Goal: Transaction & Acquisition: Book appointment/travel/reservation

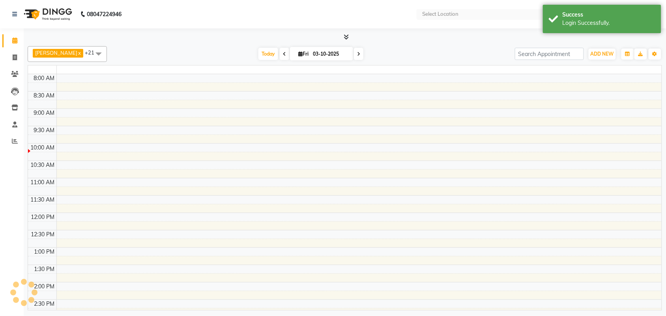
select select "en"
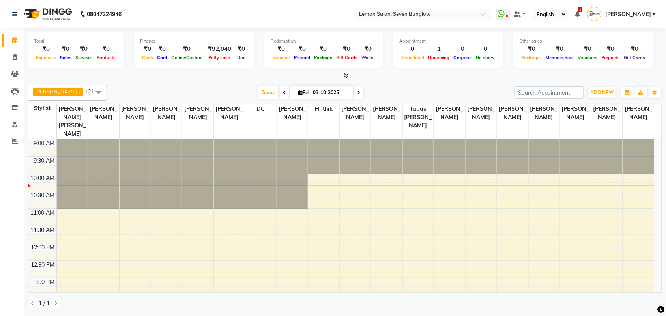
click at [354, 90] on span at bounding box center [358, 92] width 9 height 12
type input "04-10-2025"
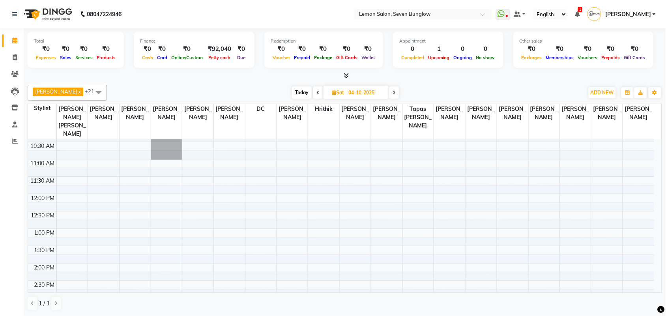
scroll to position [99, 0]
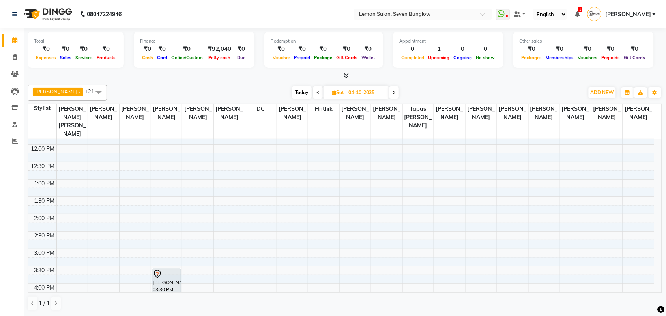
click at [198, 219] on div "9:00 AM 9:30 AM 10:00 AM 10:30 AM 11:00 AM 11:30 AM 12:00 PM 12:30 PM 1:00 PM 1…" at bounding box center [341, 283] width 626 height 485
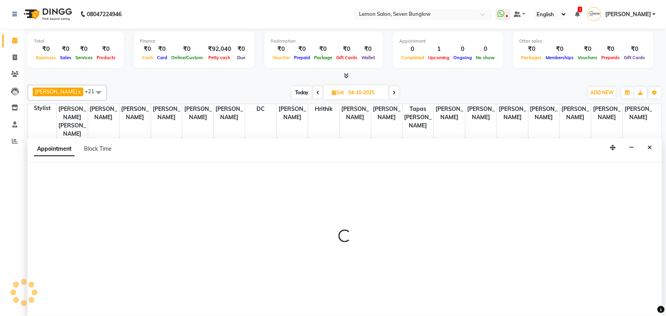
scroll to position [0, 0]
select select "7456"
select select "tentative"
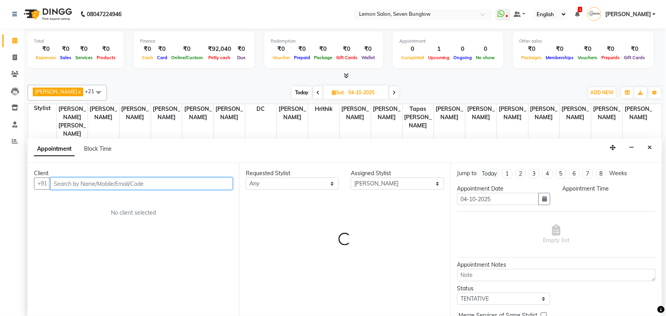
select select "840"
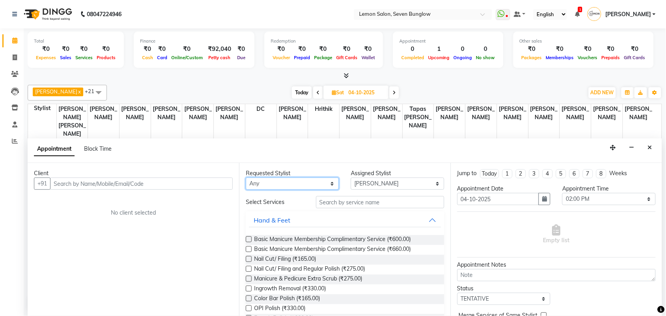
click at [285, 185] on select "Any [PERSON_NAME] [PERSON_NAME] [PERSON_NAME] [PERSON_NAME] (Nail) DC [PERSON_N…" at bounding box center [292, 183] width 93 height 12
select select "7456"
click at [246, 177] on select "Any [PERSON_NAME] [PERSON_NAME] [PERSON_NAME] [PERSON_NAME] (Nail) DC [PERSON_N…" at bounding box center [292, 183] width 93 height 12
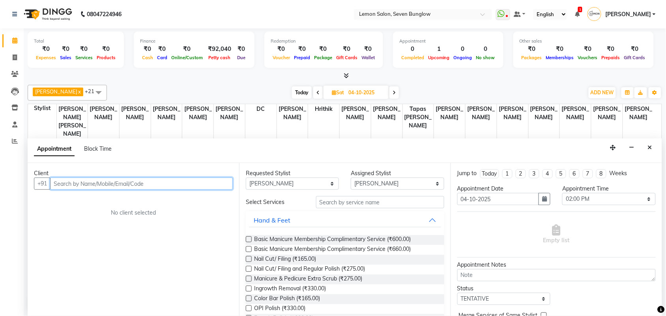
click at [203, 186] on input "text" at bounding box center [141, 183] width 183 height 12
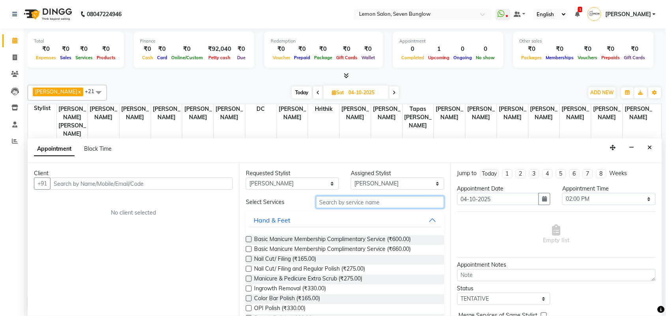
click at [328, 202] on input "text" at bounding box center [380, 202] width 128 height 12
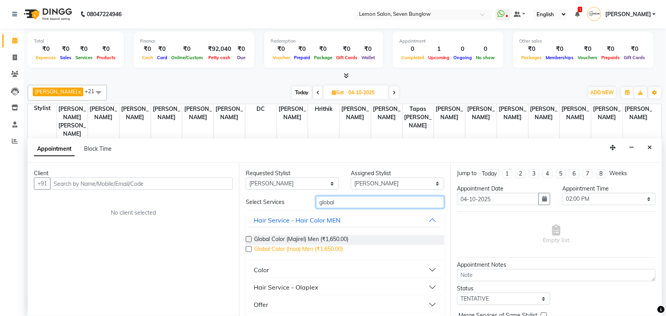
type input "global"
click at [328, 247] on span "Global Color (Inoa) Men (₹1,650.00)" at bounding box center [298, 250] width 89 height 10
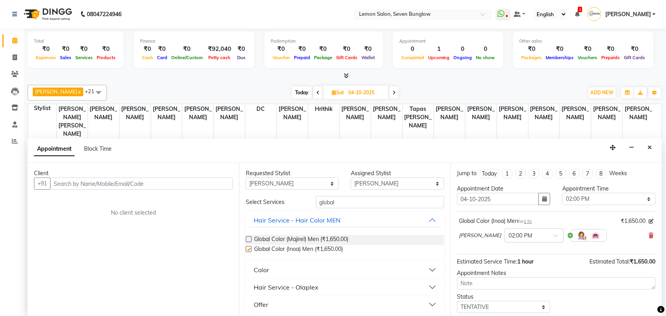
checkbox input "false"
click at [156, 188] on input "text" at bounding box center [141, 183] width 183 height 12
click at [649, 235] on icon at bounding box center [651, 236] width 5 height 6
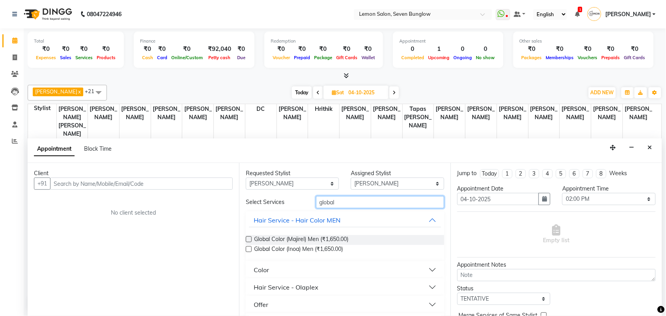
click at [346, 204] on input "global" at bounding box center [380, 202] width 128 height 12
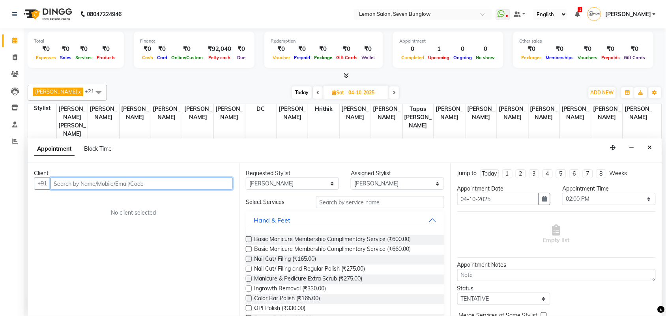
click at [179, 183] on input "text" at bounding box center [141, 183] width 183 height 12
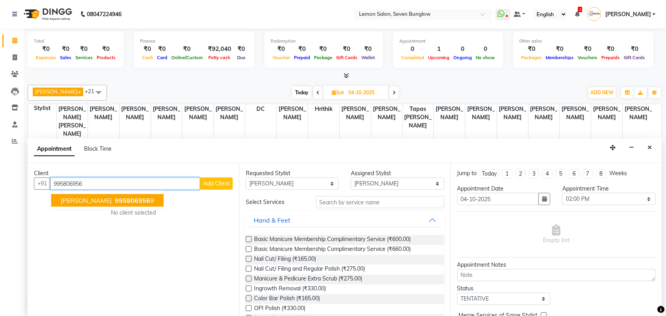
click at [81, 204] on button "[PERSON_NAME] 995806956 9" at bounding box center [107, 200] width 112 height 13
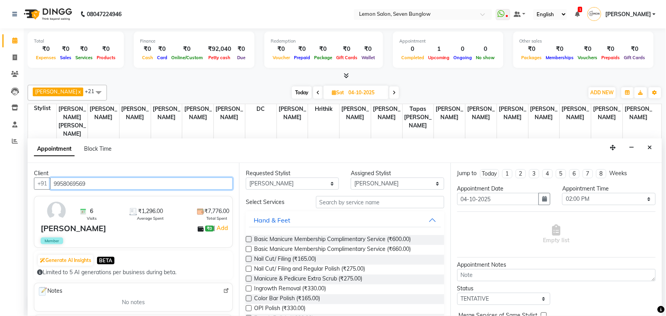
type input "9958069569"
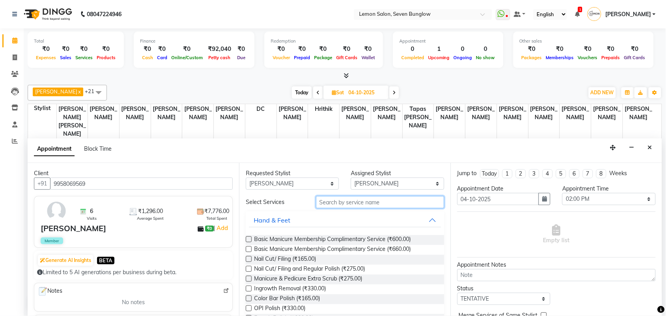
click at [338, 202] on input "text" at bounding box center [380, 202] width 128 height 12
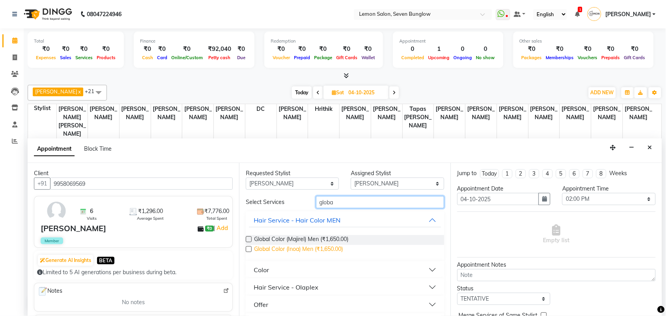
scroll to position [21, 0]
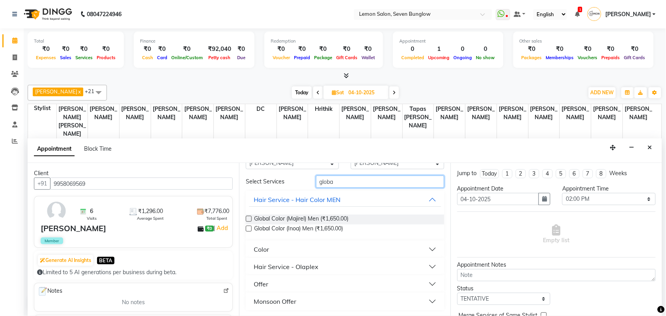
type input "globa"
click at [318, 242] on button "Color" at bounding box center [345, 249] width 192 height 14
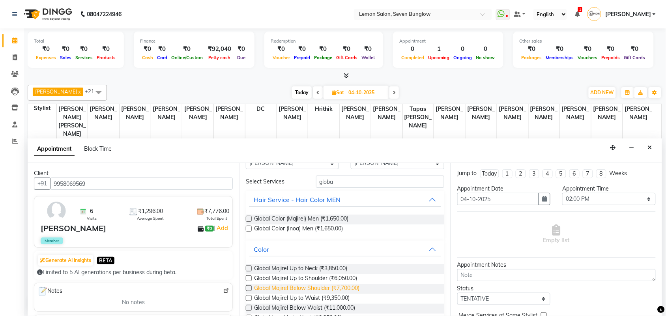
click at [356, 285] on span "Global Majirel Below Shoulder (₹7,700.00)" at bounding box center [306, 289] width 105 height 10
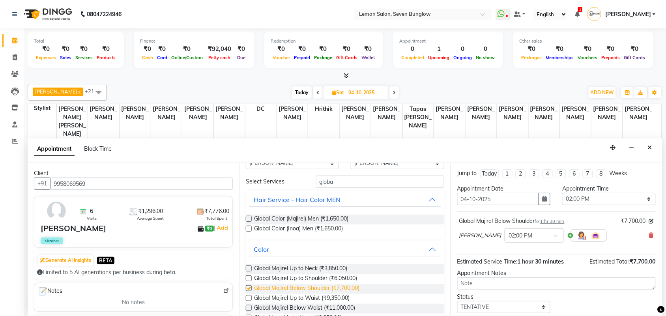
checkbox input "false"
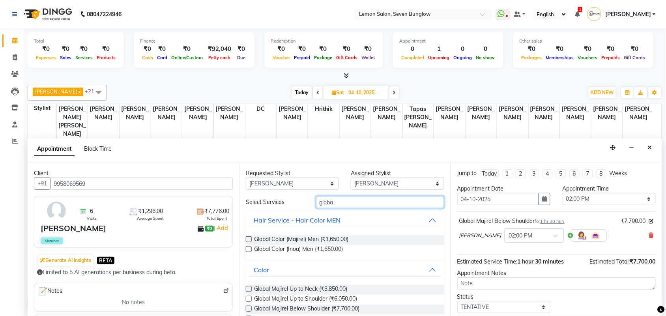
click at [326, 202] on input "globa" at bounding box center [380, 202] width 128 height 12
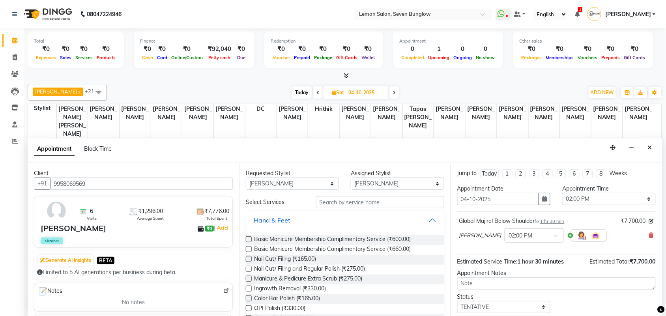
click at [304, 190] on div "Requested Stylist Any [PERSON_NAME] [PERSON_NAME] [PERSON_NAME] [PERSON_NAME] (…" at bounding box center [344, 239] width 211 height 153
click at [304, 188] on select "Any [PERSON_NAME] [PERSON_NAME] [PERSON_NAME] [PERSON_NAME] (Nail) DC [PERSON_N…" at bounding box center [292, 183] width 93 height 12
select select "7887"
click at [246, 177] on select "Any [PERSON_NAME] [PERSON_NAME] [PERSON_NAME] [PERSON_NAME] (Nail) DC [PERSON_N…" at bounding box center [292, 183] width 93 height 12
select select "7887"
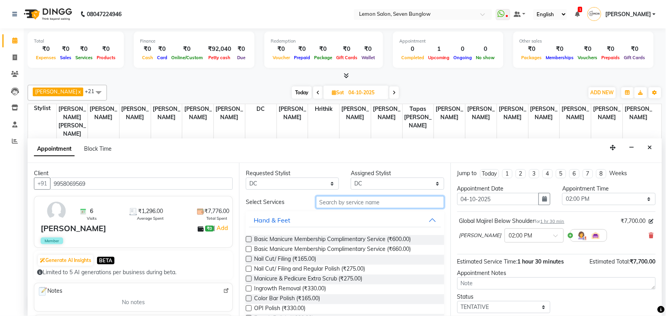
click at [332, 201] on input "text" at bounding box center [380, 202] width 128 height 12
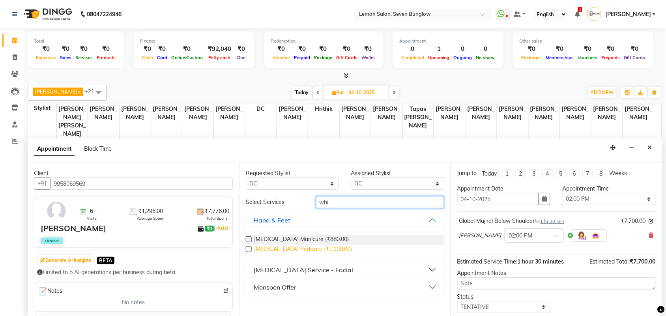
type input "whi"
click at [304, 251] on span "[MEDICAL_DATA] Pedicure (₹1,100.00)" at bounding box center [303, 250] width 98 height 10
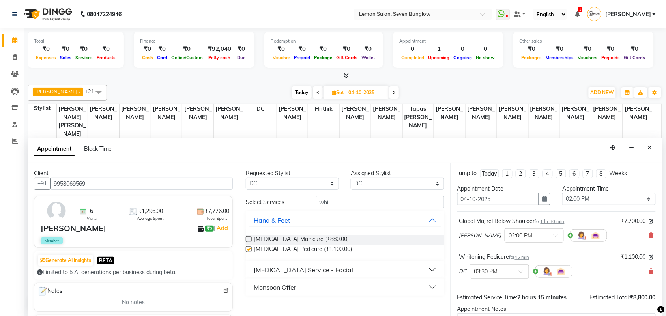
checkbox input "false"
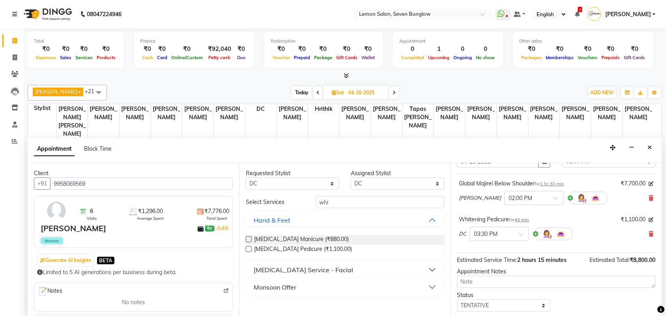
scroll to position [83, 0]
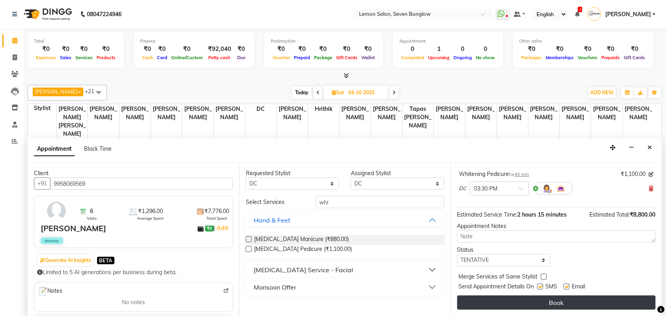
click at [526, 300] on button "Book" at bounding box center [556, 302] width 198 height 14
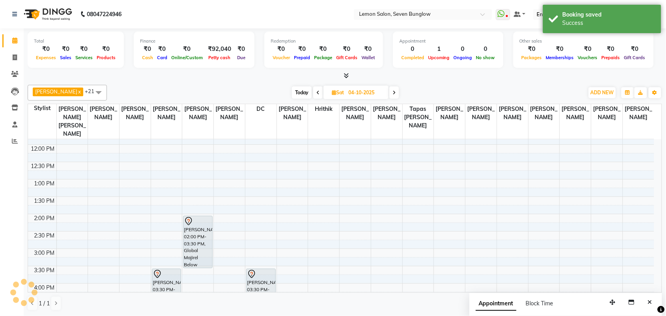
scroll to position [0, 0]
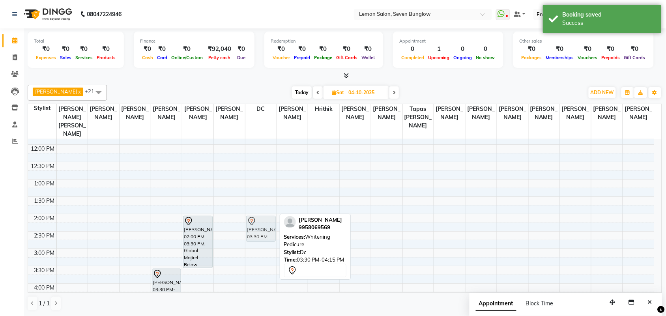
drag, startPoint x: 259, startPoint y: 276, endPoint x: 265, endPoint y: 222, distance: 54.4
click at [265, 222] on div "[PERSON_NAME], 03:30 PM-04:15 PM, [MEDICAL_DATA] Pedicure [PERSON_NAME], 03:30 …" at bounding box center [260, 283] width 31 height 485
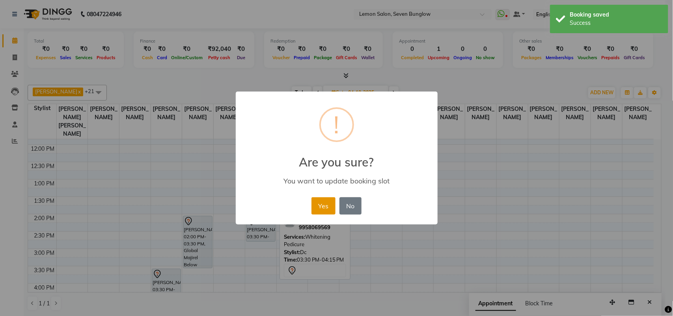
click at [324, 214] on button "Yes" at bounding box center [323, 205] width 24 height 17
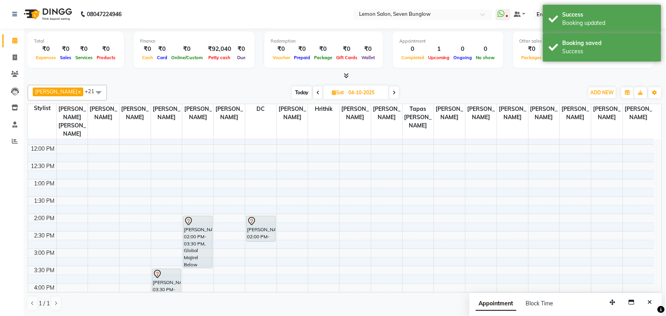
click at [292, 93] on span "Today" at bounding box center [302, 92] width 20 height 12
type input "03-10-2025"
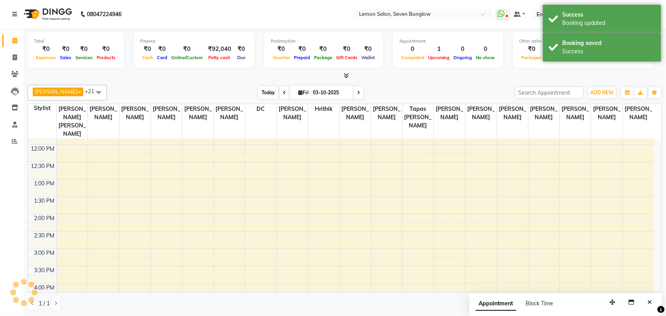
scroll to position [35, 0]
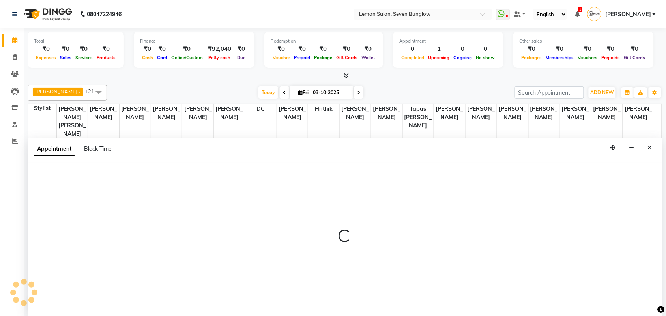
scroll to position [0, 0]
select select "7887"
select select "tentative"
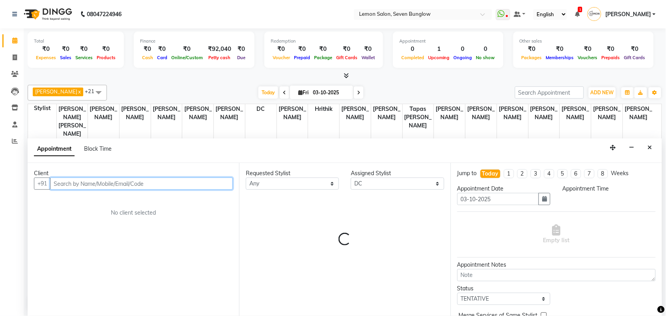
select select "690"
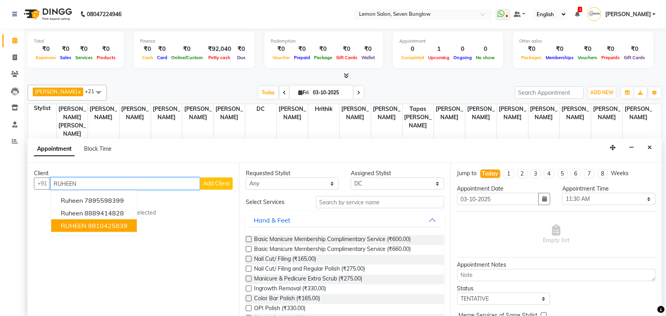
click at [118, 227] on ngb-highlight "9810425839" at bounding box center [107, 226] width 39 height 8
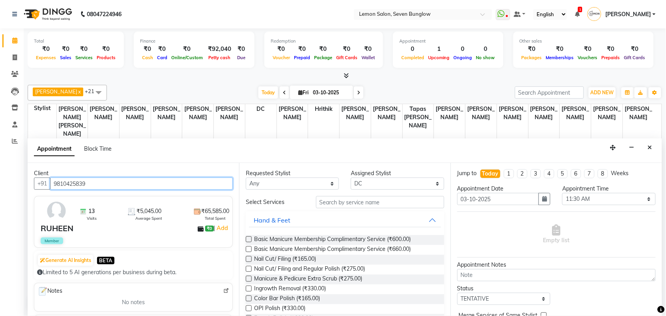
type input "9810425839"
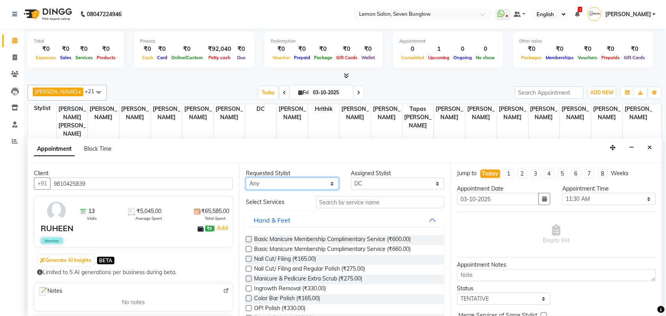
click at [280, 183] on select "Any [PERSON_NAME] [PERSON_NAME] [PERSON_NAME] [PERSON_NAME] (Nail) DC [PERSON_N…" at bounding box center [292, 183] width 93 height 12
select select "7887"
click at [246, 177] on select "Any [PERSON_NAME] [PERSON_NAME] [PERSON_NAME] [PERSON_NAME] (Nail) DC [PERSON_N…" at bounding box center [292, 183] width 93 height 12
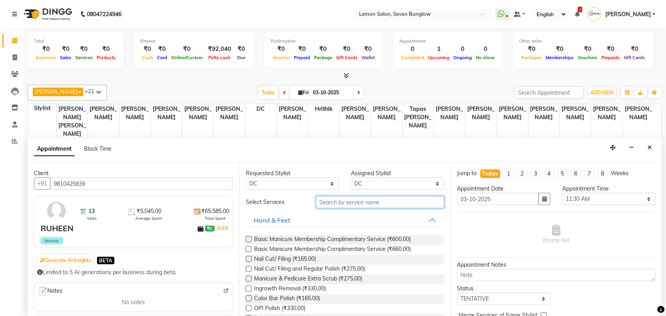
click at [326, 202] on input "text" at bounding box center [380, 202] width 128 height 12
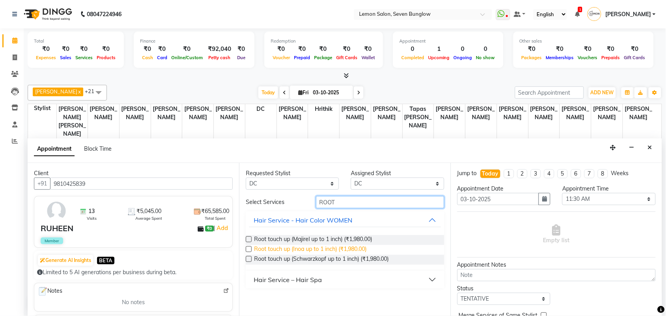
type input "ROOT"
click at [325, 247] on span "Root touch up (Inoa up to 1 inch) (₹1,980.00)" at bounding box center [310, 250] width 112 height 10
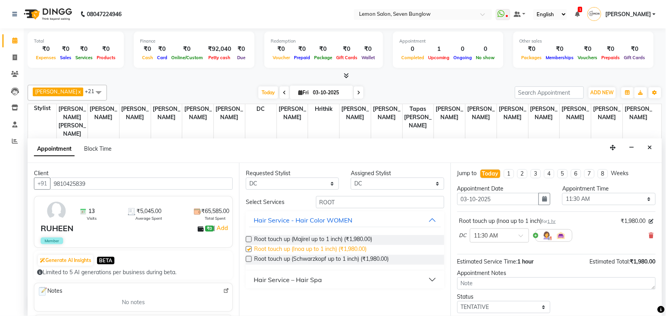
checkbox input "false"
click at [314, 188] on select "Any [PERSON_NAME] [PERSON_NAME] [PERSON_NAME] [PERSON_NAME] (Nail) DC [PERSON_N…" at bounding box center [292, 183] width 93 height 12
click at [246, 177] on select "Any [PERSON_NAME] [PERSON_NAME] [PERSON_NAME] [PERSON_NAME] (Nail) DC [PERSON_N…" at bounding box center [292, 183] width 93 height 12
click at [334, 198] on input "ROOT" at bounding box center [380, 202] width 128 height 12
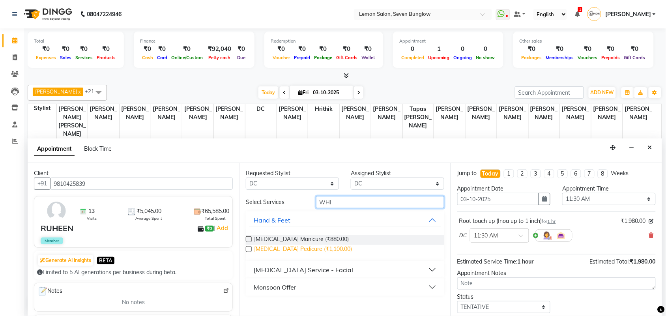
type input "WHI"
click at [319, 251] on span "[MEDICAL_DATA] Pedicure (₹1,100.00)" at bounding box center [303, 250] width 98 height 10
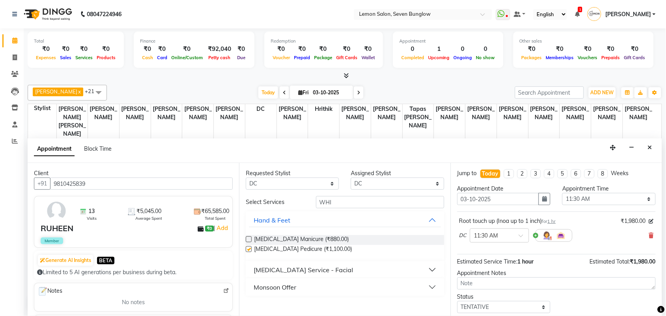
checkbox input "false"
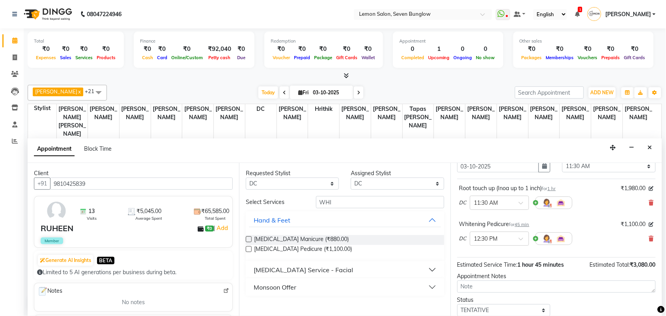
scroll to position [83, 0]
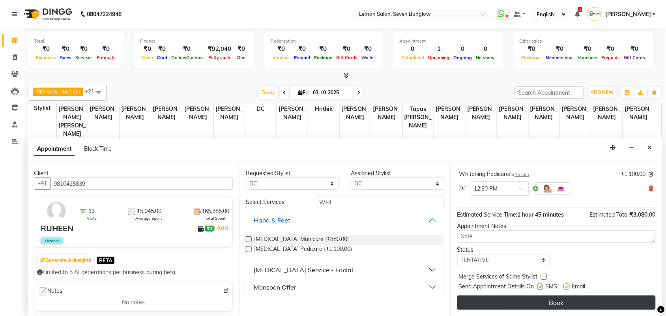
click at [568, 305] on button "Book" at bounding box center [556, 302] width 198 height 14
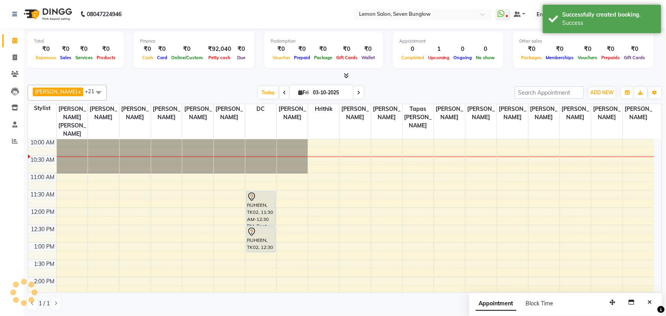
scroll to position [0, 0]
